Goal: Task Accomplishment & Management: Manage account settings

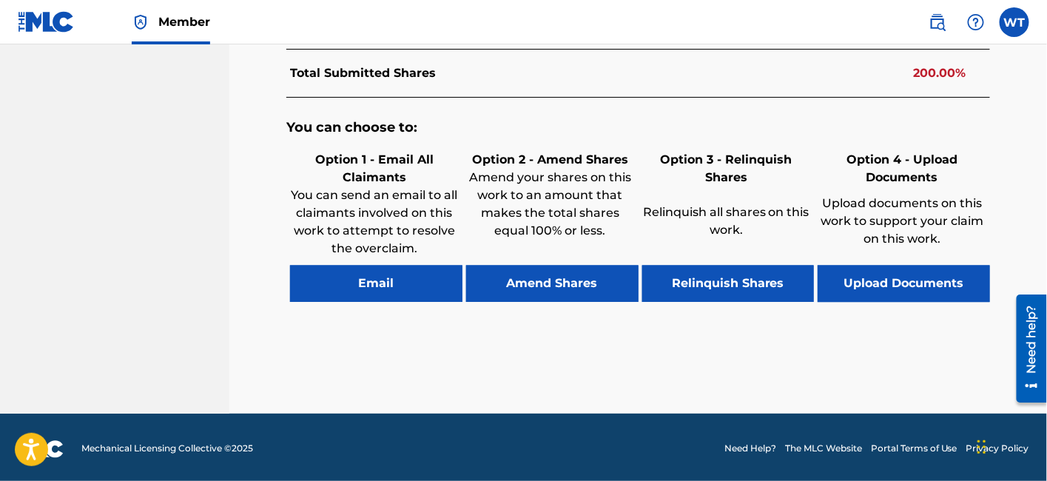
click at [709, 288] on button "Relinquish Shares" at bounding box center [728, 284] width 172 height 37
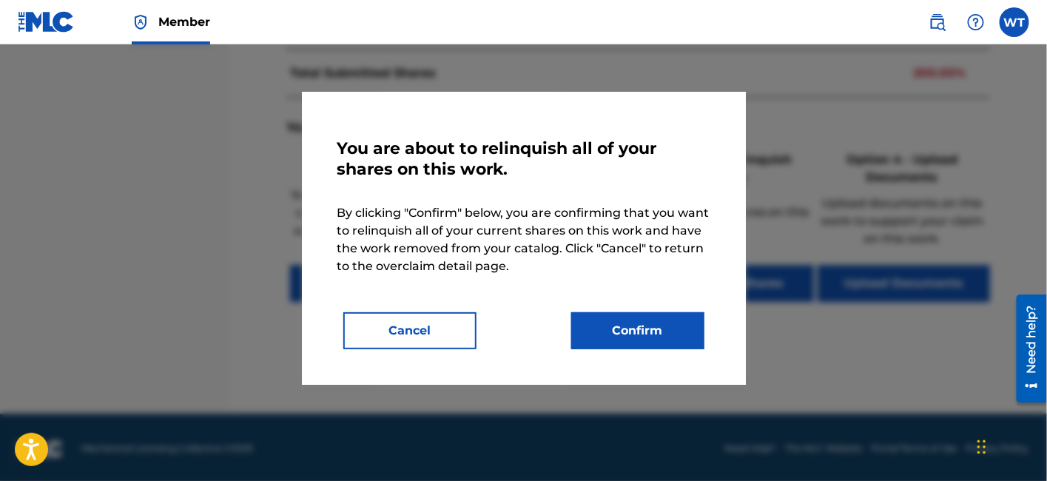
click at [435, 336] on button "Cancel" at bounding box center [409, 330] width 133 height 37
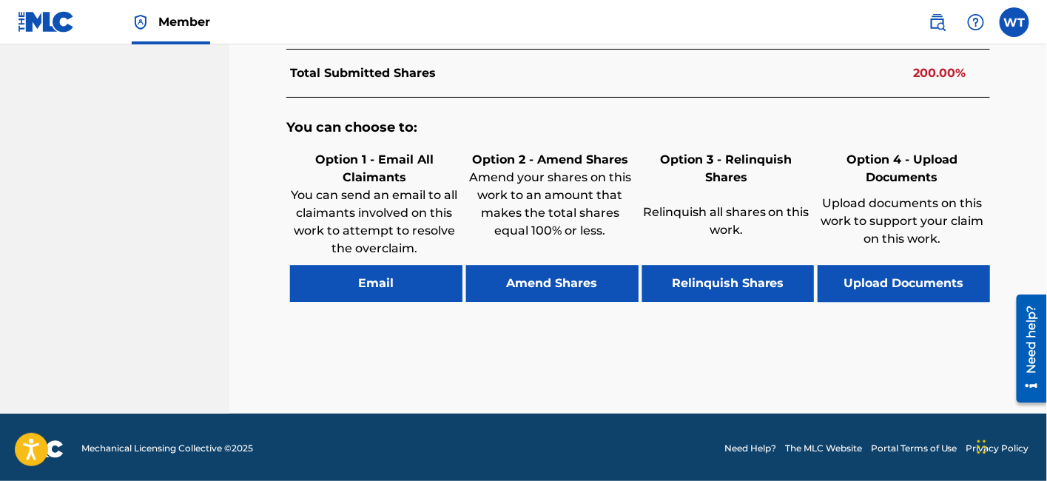
click at [369, 286] on button "Email" at bounding box center [376, 284] width 172 height 37
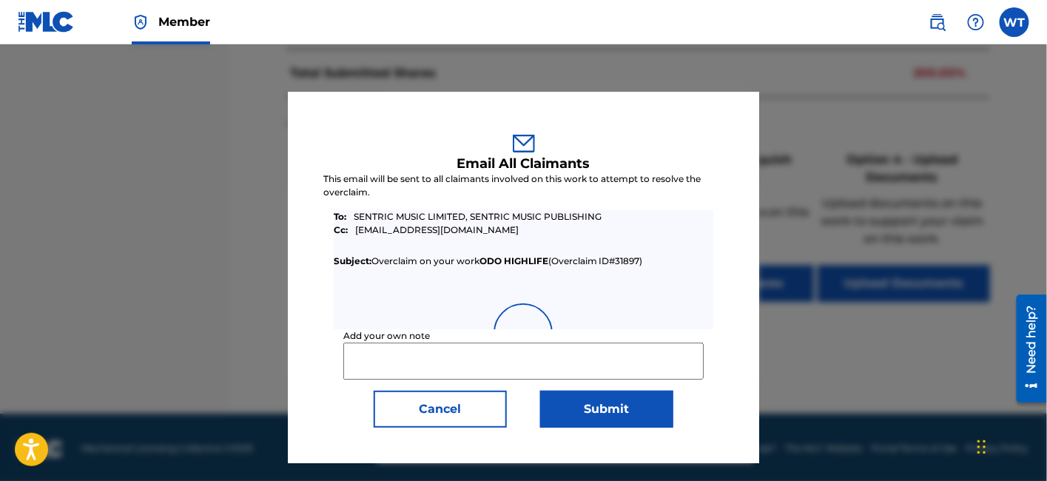
click at [462, 360] on input "Add your own note" at bounding box center [523, 361] width 360 height 37
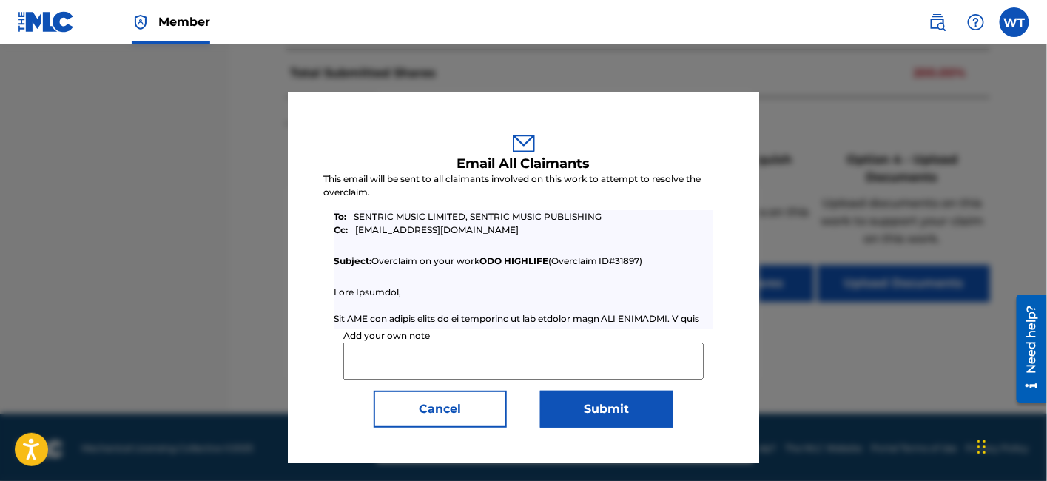
click at [440, 360] on input "Add your own note" at bounding box center [523, 361] width 360 height 37
click at [578, 358] on input "Client have reached out to us about" at bounding box center [523, 361] width 360 height 37
drag, startPoint x: 378, startPoint y: 361, endPoint x: 348, endPoint y: 360, distance: 29.6
click at [348, 360] on input "Client have reached out to us about" at bounding box center [523, 361] width 360 height 37
click at [647, 345] on input "The rights holder have reached out to us about" at bounding box center [523, 361] width 360 height 37
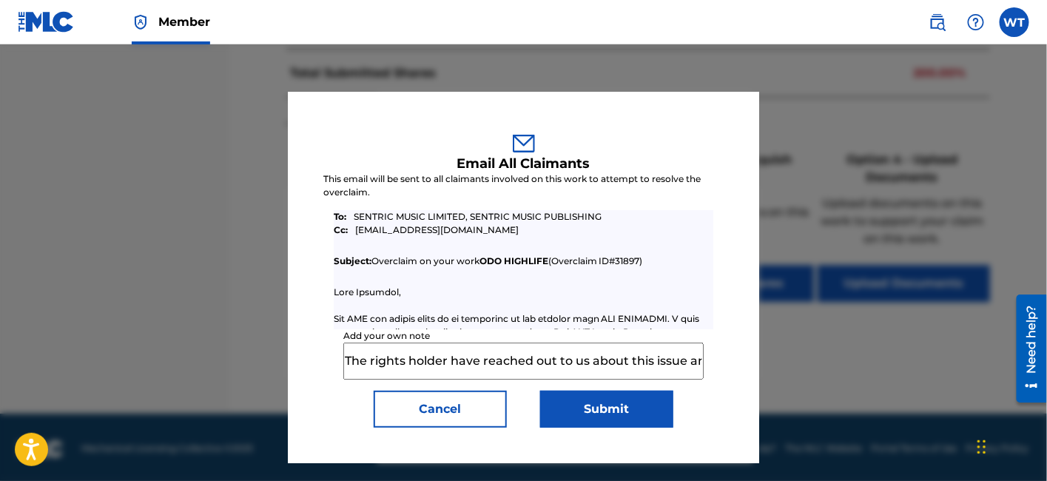
scroll to position [0, 112]
drag, startPoint x: 657, startPoint y: 363, endPoint x: 772, endPoint y: 356, distance: 114.9
click at [772, 356] on div "Email All Claimants This email will be sent to all claimants involved on this w…" at bounding box center [523, 262] width 1047 height 436
drag, startPoint x: 666, startPoint y: 358, endPoint x: 877, endPoint y: 385, distance: 212.6
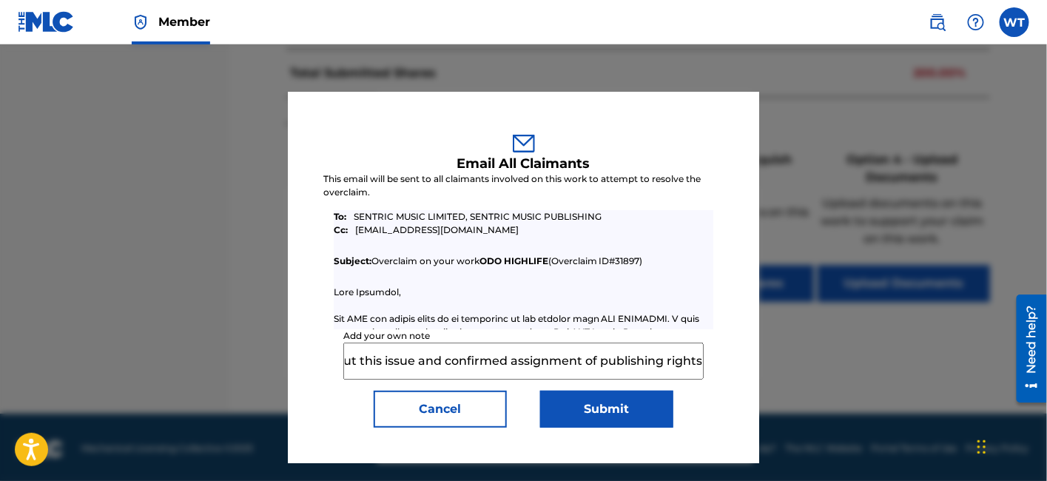
click at [877, 385] on div "Email All Claimants This email will be sent to all claimants involved on this w…" at bounding box center [523, 262] width 1047 height 436
type input "The rights holder have reached out to us about this issue and confirmed assignm…"
click at [644, 413] on button "Submit" at bounding box center [606, 409] width 133 height 37
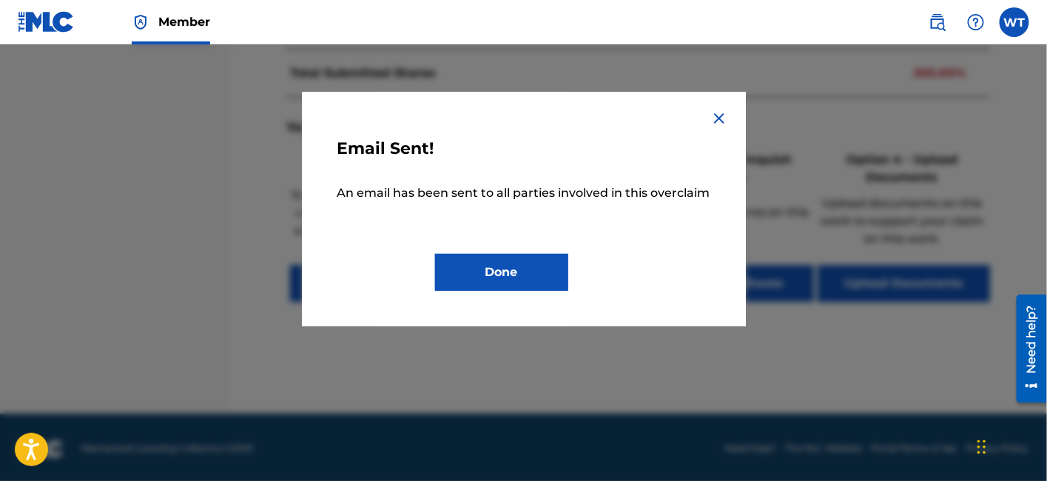
click at [519, 260] on button "Done" at bounding box center [501, 272] width 133 height 37
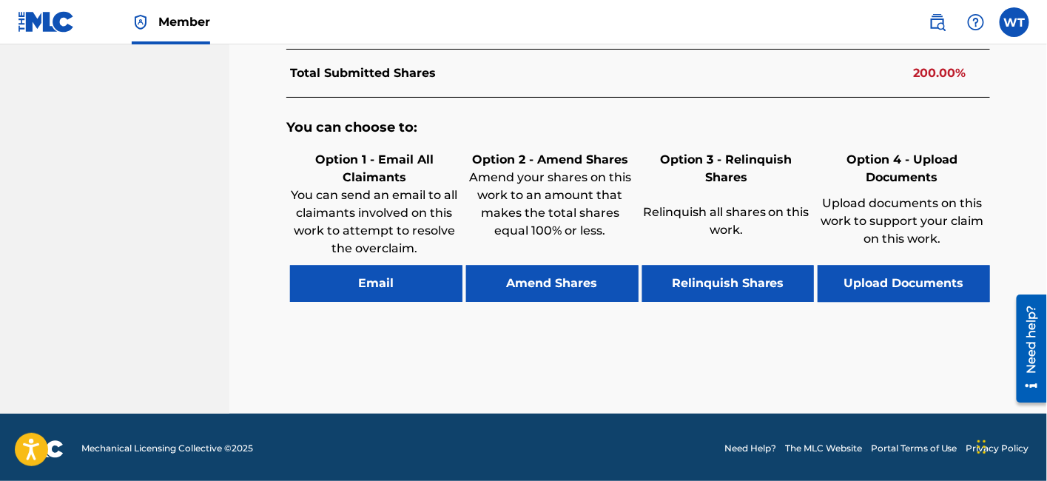
click at [691, 283] on button "Relinquish Shares" at bounding box center [728, 284] width 172 height 37
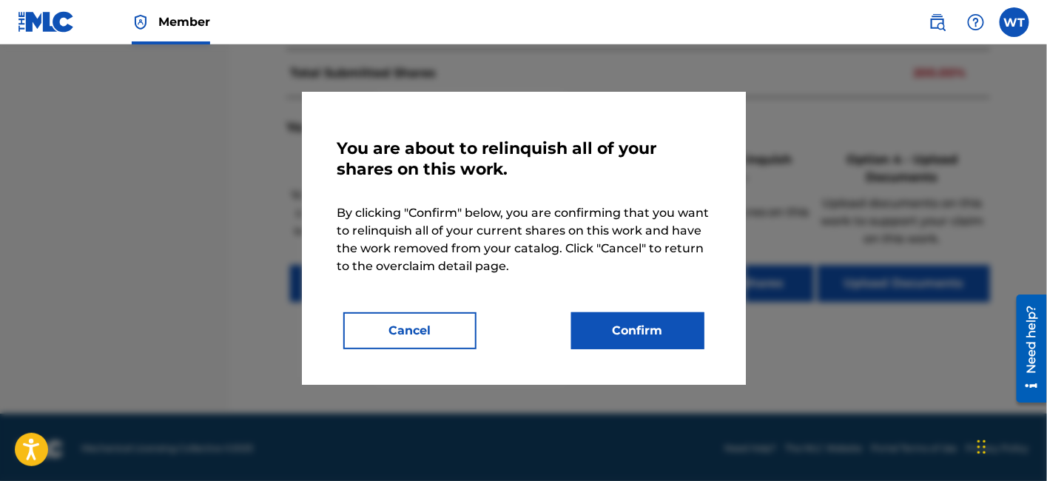
click at [608, 325] on button "Confirm" at bounding box center [637, 330] width 133 height 37
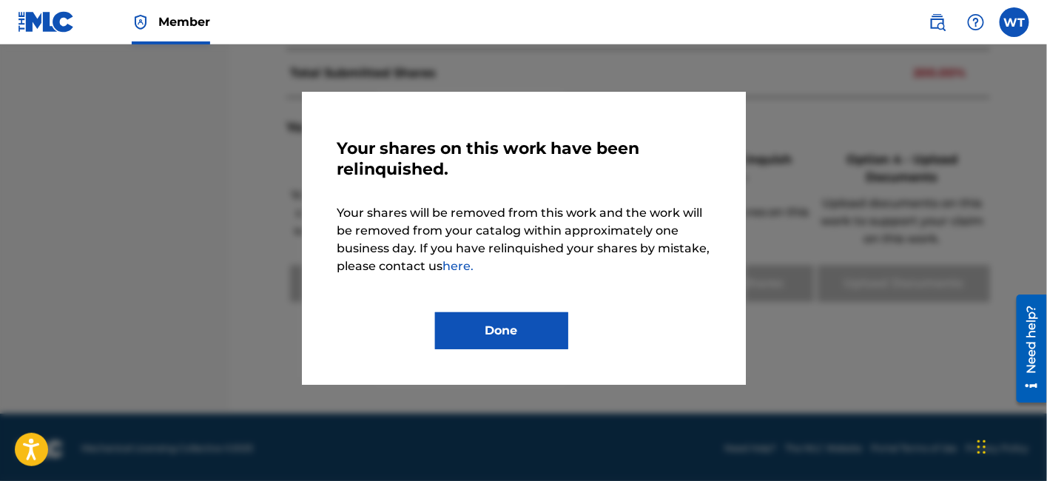
click at [513, 333] on button "Done" at bounding box center [501, 330] width 133 height 37
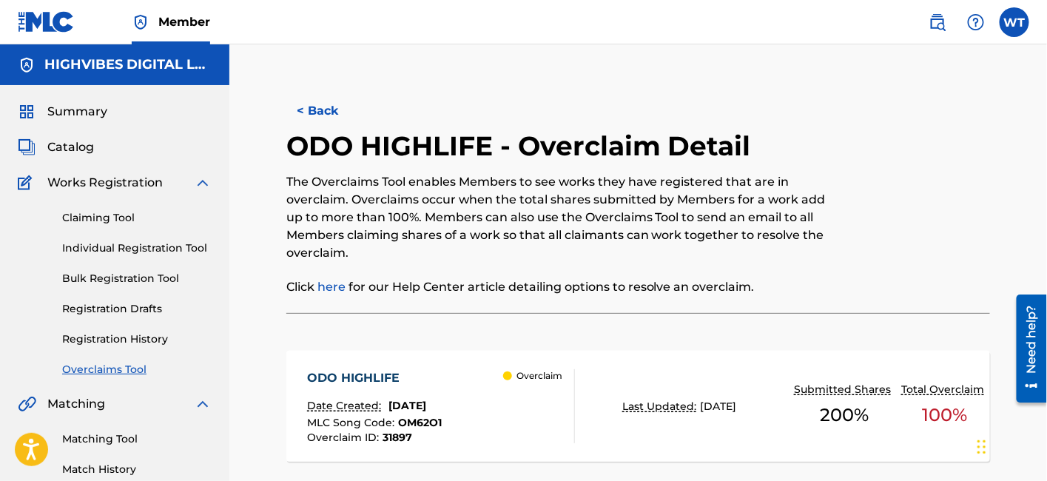
click at [331, 115] on button "< Back" at bounding box center [330, 110] width 89 height 37
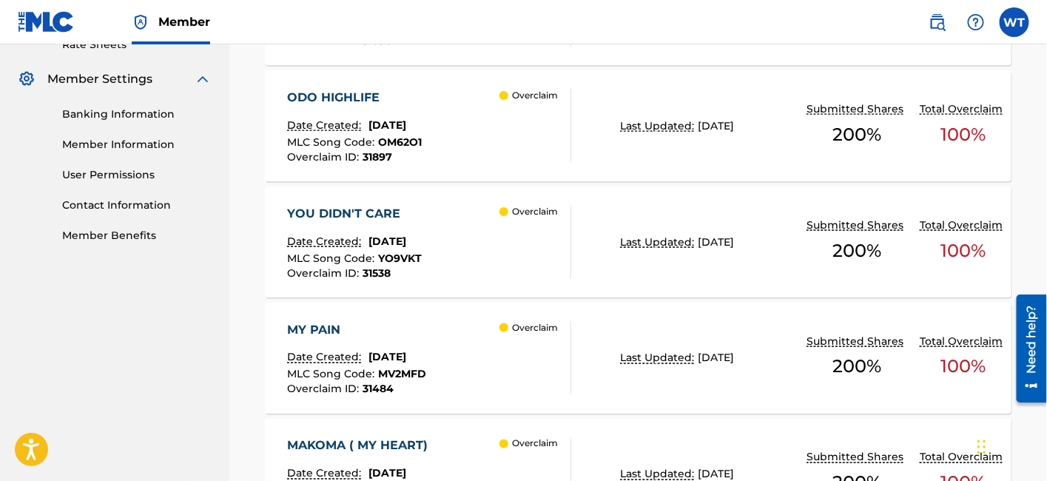
scroll to position [600, 0]
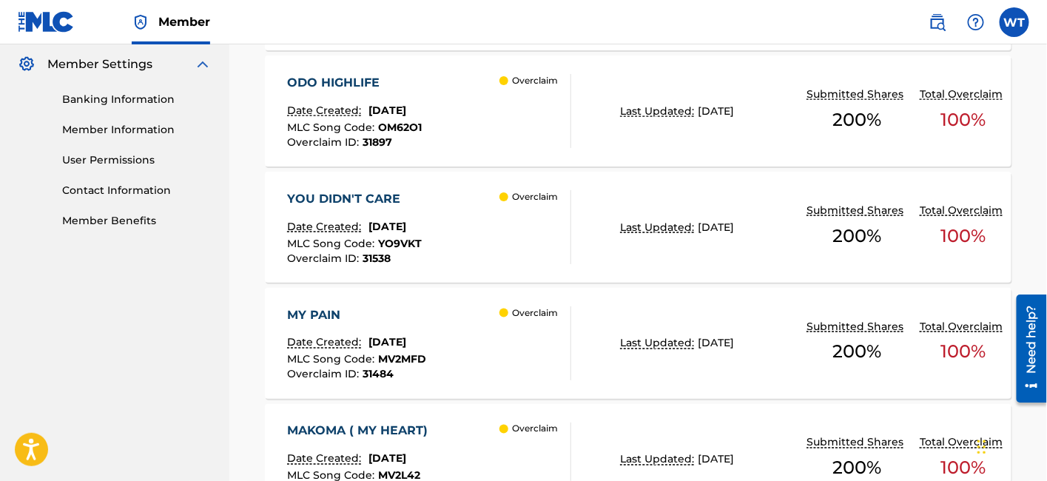
click at [411, 192] on div "YOU DIDN'T CARE" at bounding box center [354, 199] width 135 height 18
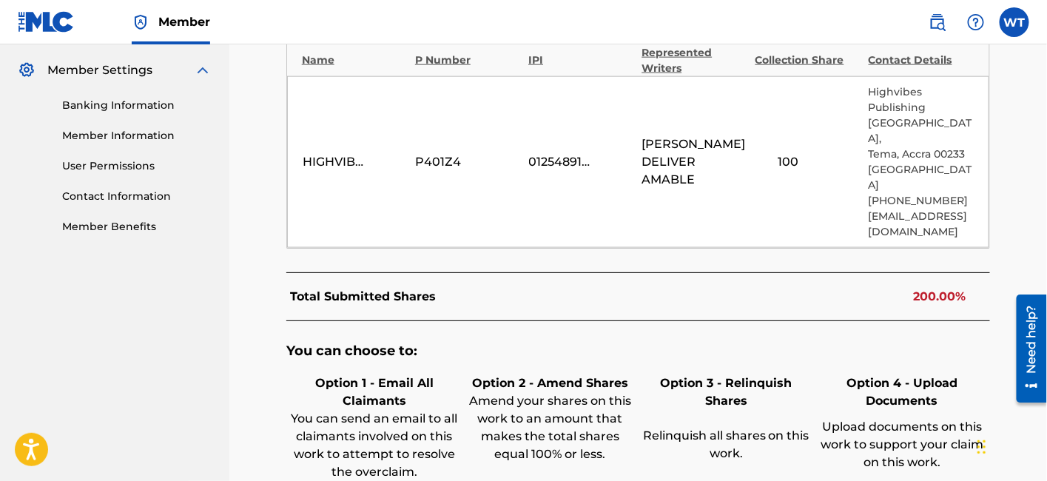
scroll to position [493, 0]
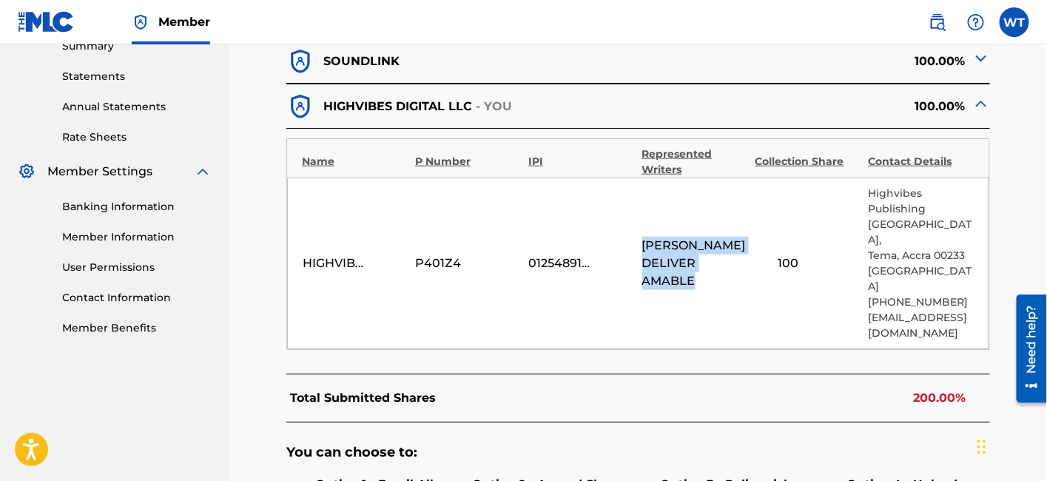
drag, startPoint x: 695, startPoint y: 277, endPoint x: 635, endPoint y: 243, distance: 69.6
click at [635, 243] on div "HIGHVIBES DIGITAL LLC P401Z4 01254891529 [PERSON_NAME] DELIVER AMABLE [STREET_A…" at bounding box center [638, 264] width 702 height 172
copy span "[PERSON_NAME] DELIVER AMABLE"
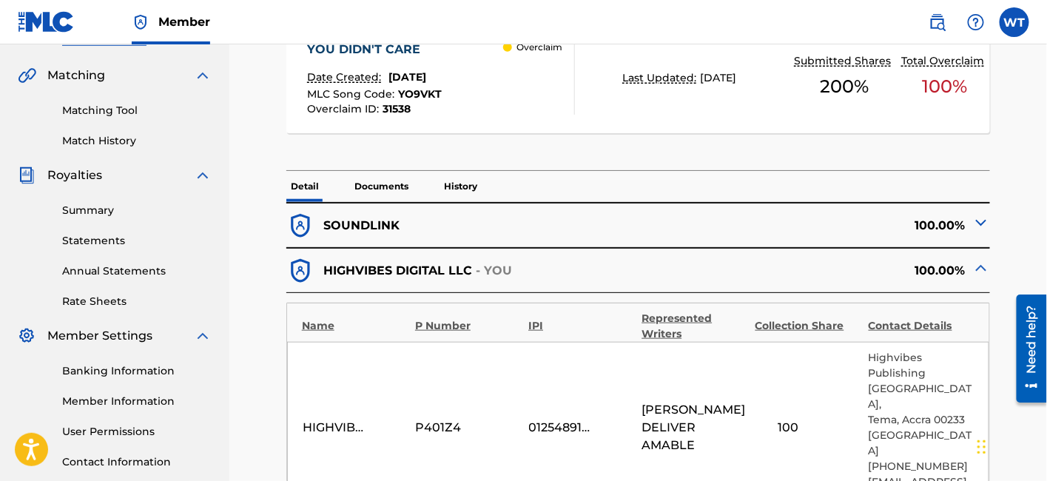
click at [563, 235] on div "SOUNDLINK" at bounding box center [462, 226] width 352 height 28
click at [977, 223] on img at bounding box center [981, 223] width 18 height 18
